Goal: Subscribe to service/newsletter

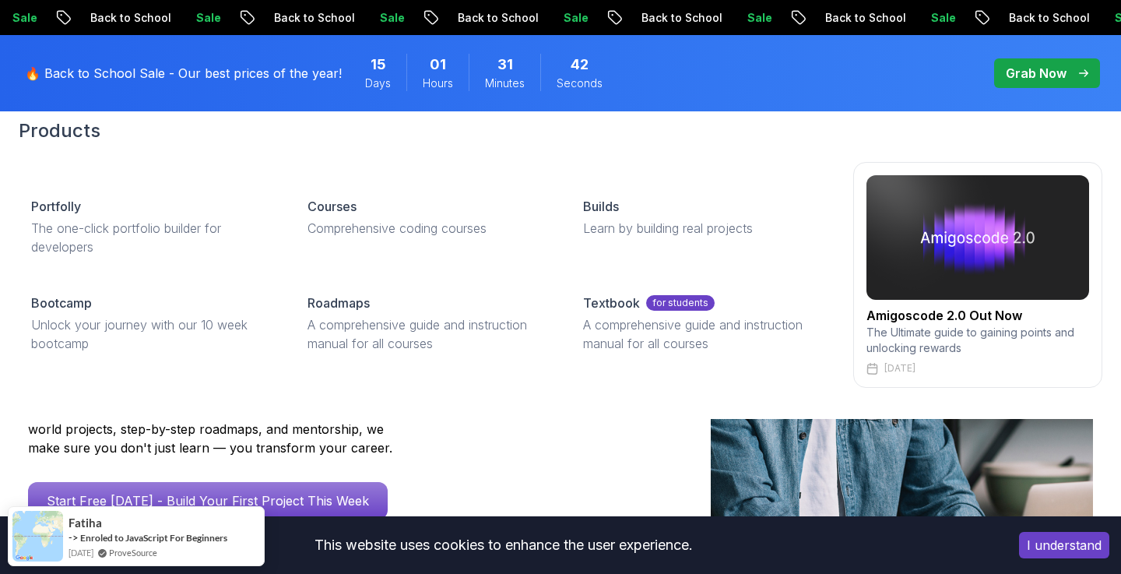
scroll to position [95, 0]
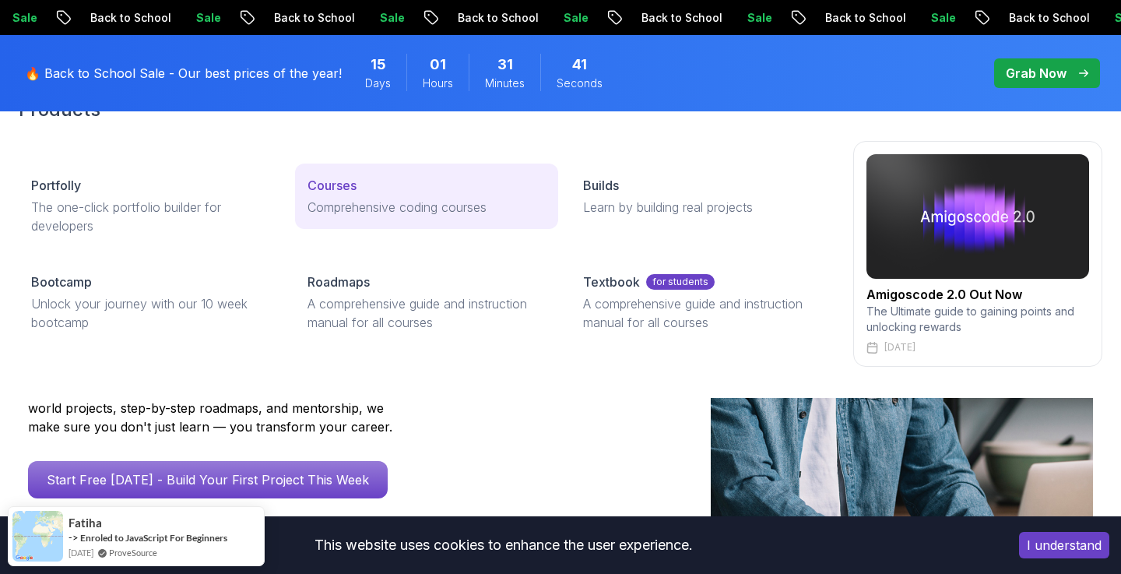
click at [329, 188] on p "Courses" at bounding box center [332, 185] width 49 height 19
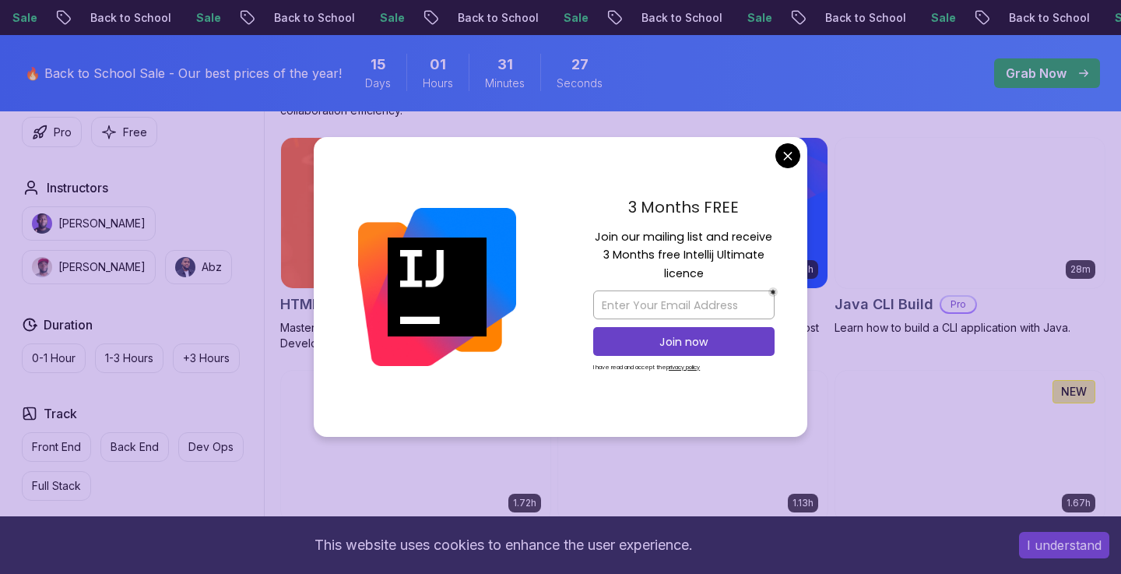
scroll to position [1943, 0]
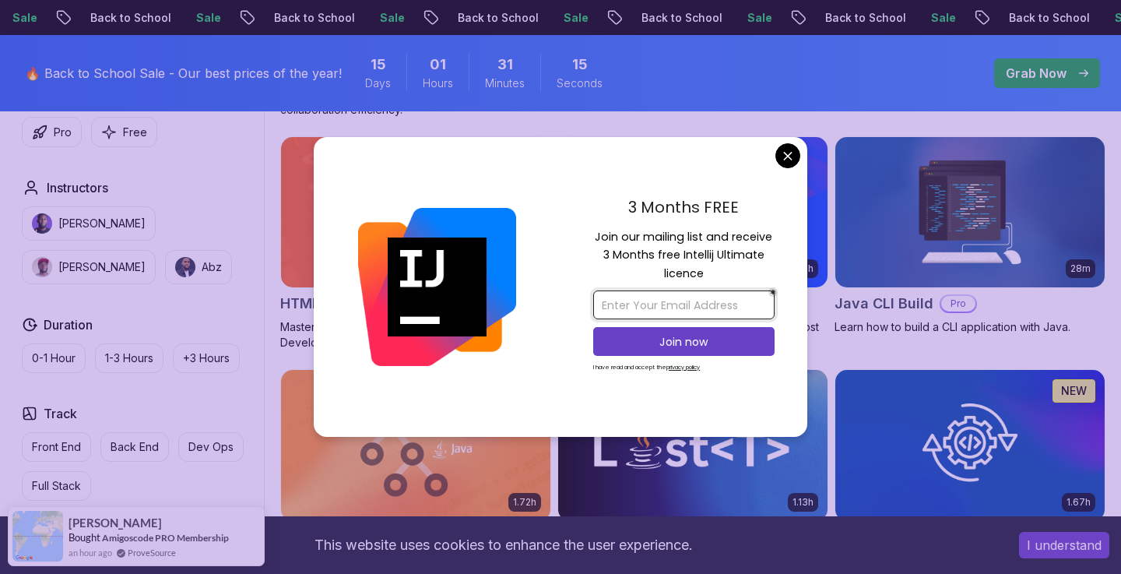
click at [675, 303] on input "email" at bounding box center [683, 304] width 181 height 29
type input "[EMAIL_ADDRESS][DOMAIN_NAME]"
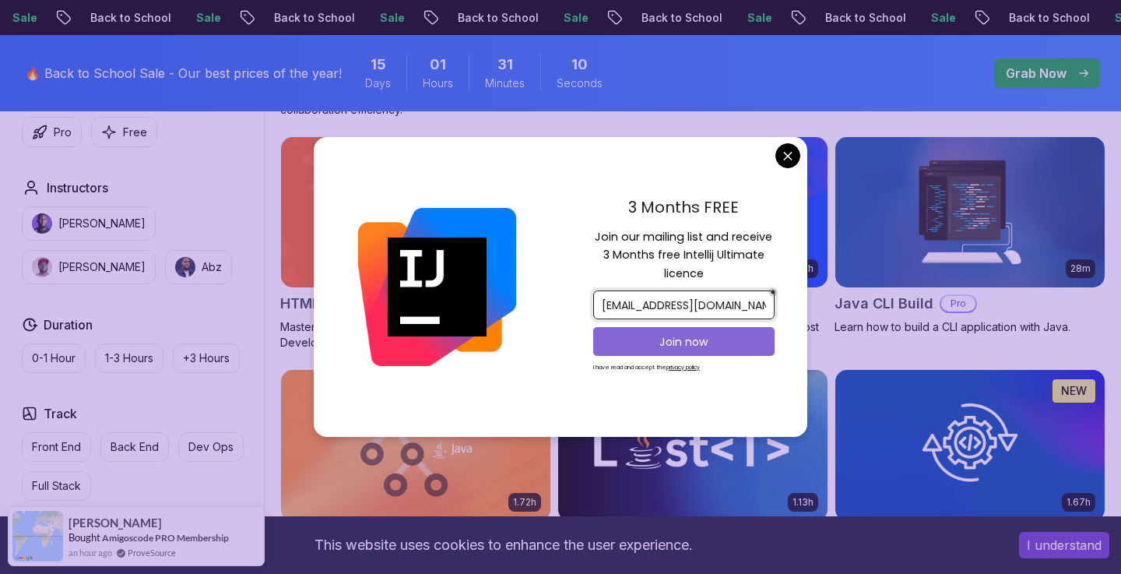
click at [685, 339] on p "Join now" at bounding box center [684, 342] width 147 height 16
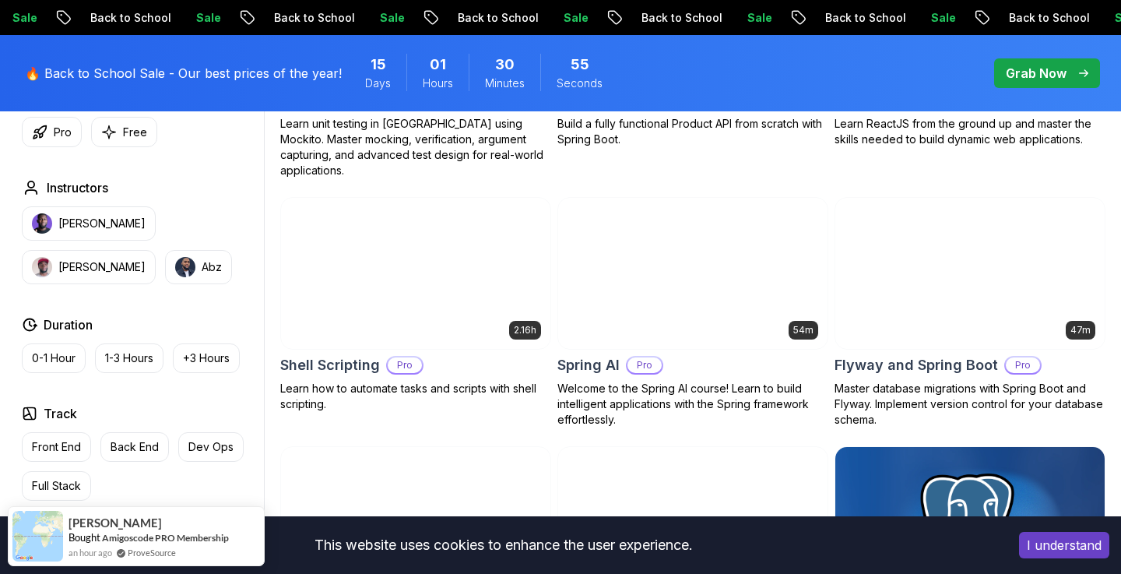
scroll to position [3627, 0]
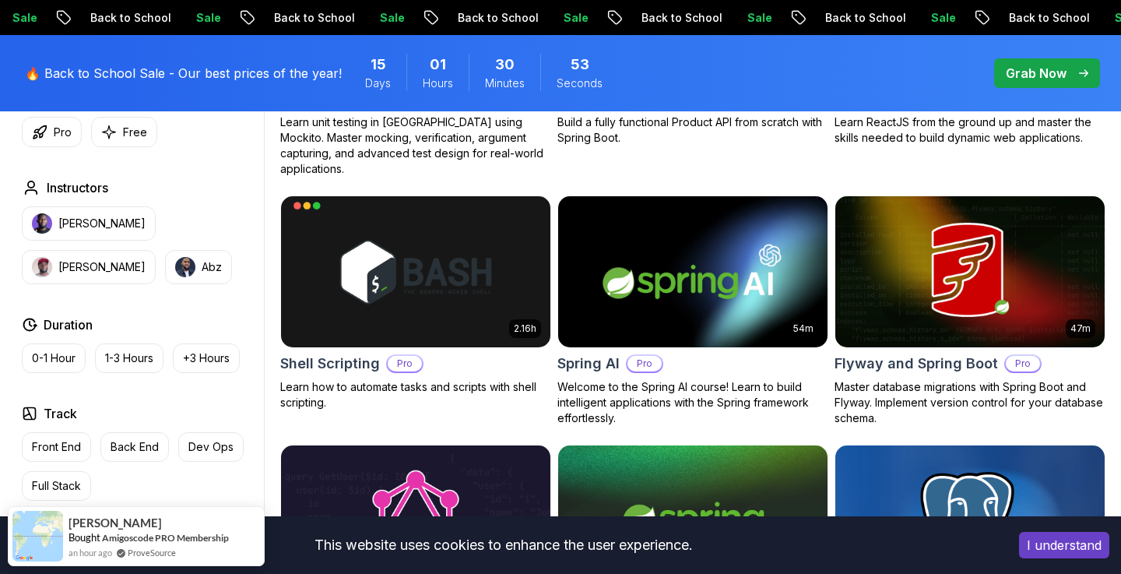
click at [610, 304] on img at bounding box center [692, 271] width 283 height 158
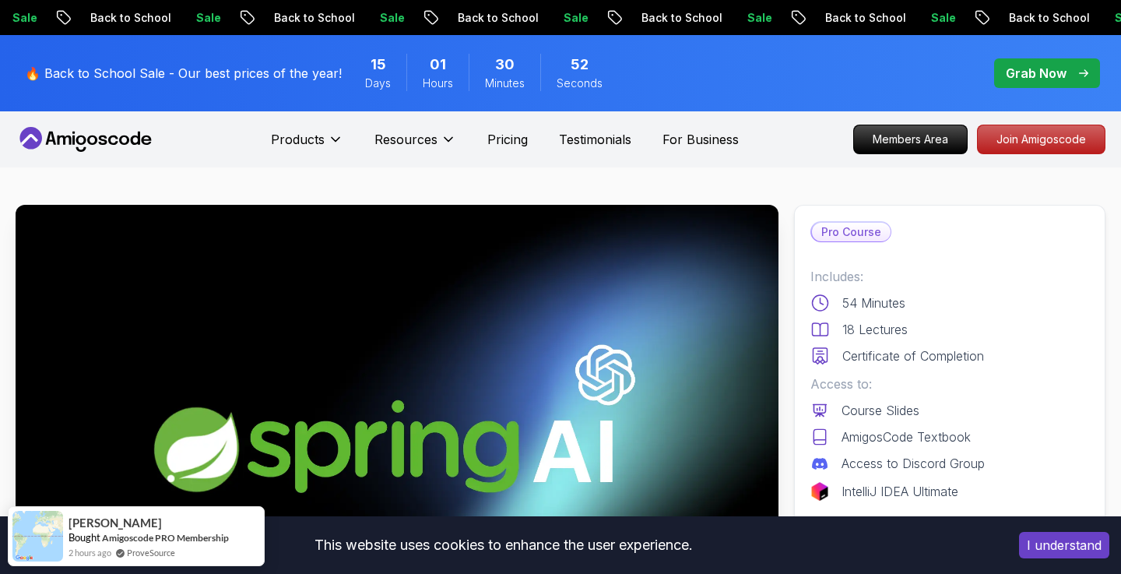
scroll to position [376, 0]
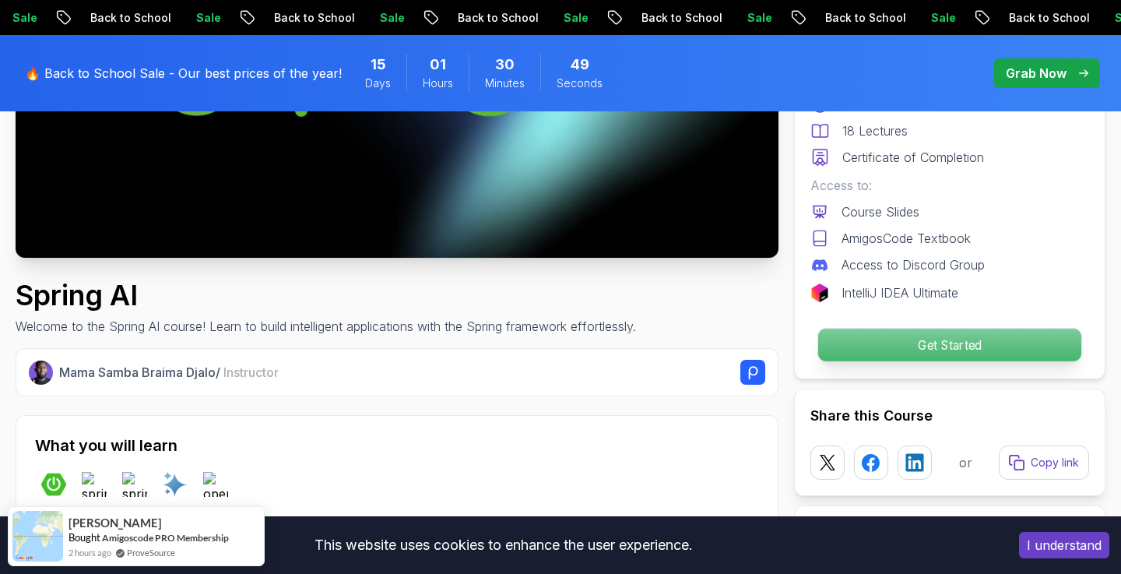
click at [856, 357] on p "Get Started" at bounding box center [950, 345] width 263 height 33
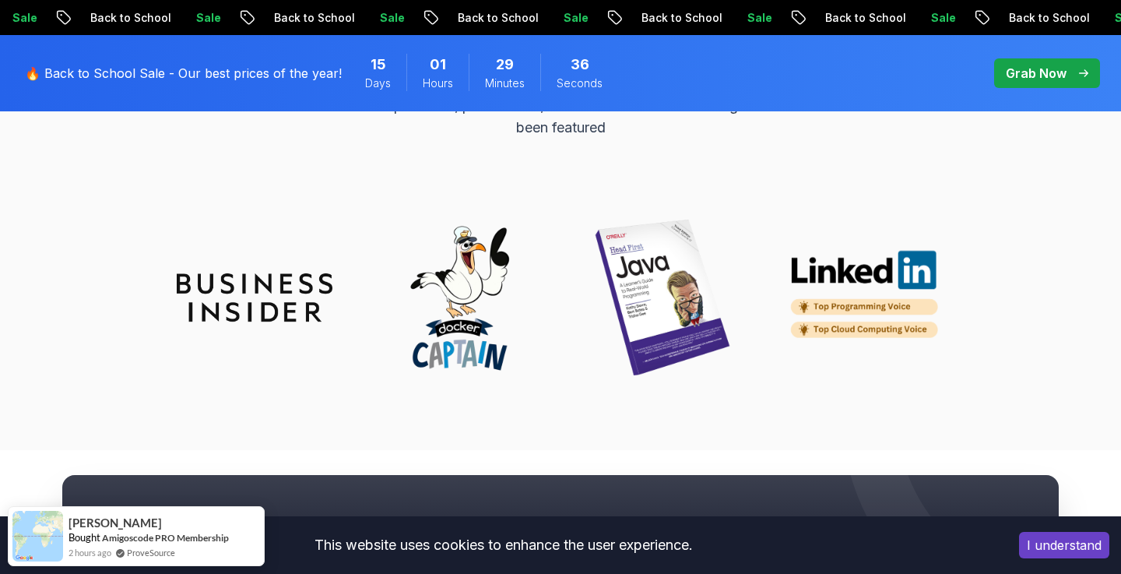
scroll to position [5055, 0]
